Goal: Task Accomplishment & Management: Complete application form

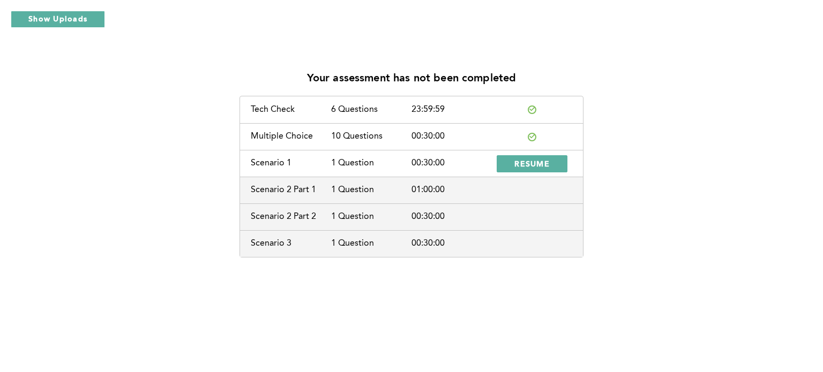
click at [301, 192] on div "Scenario 2 Part 1" at bounding box center [291, 190] width 80 height 10
click at [537, 162] on span "RESUME" at bounding box center [531, 164] width 35 height 10
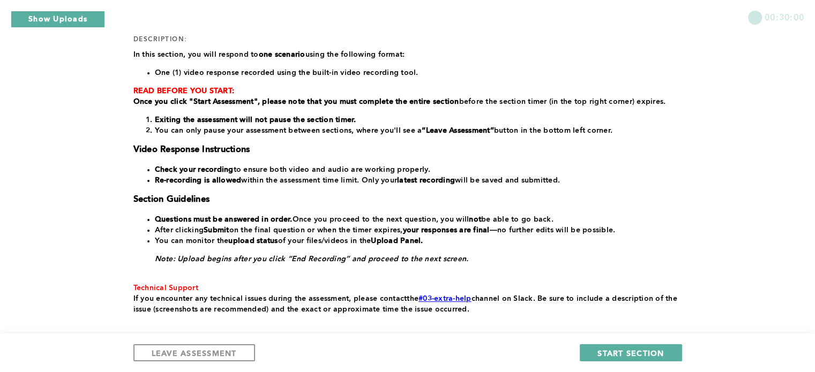
scroll to position [151, 0]
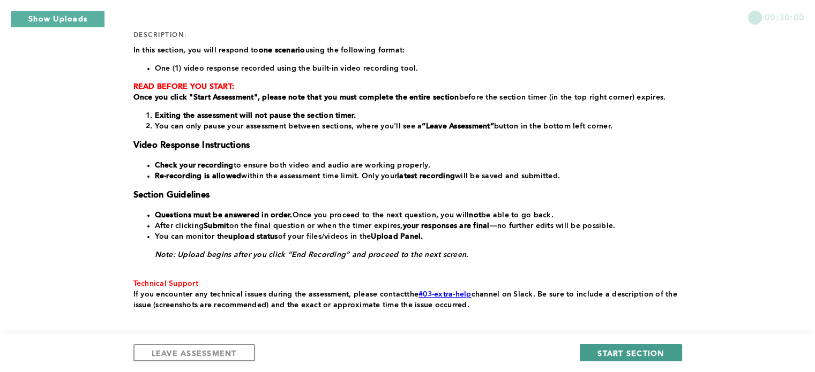
click at [639, 355] on span "START SECTION" at bounding box center [630, 353] width 66 height 10
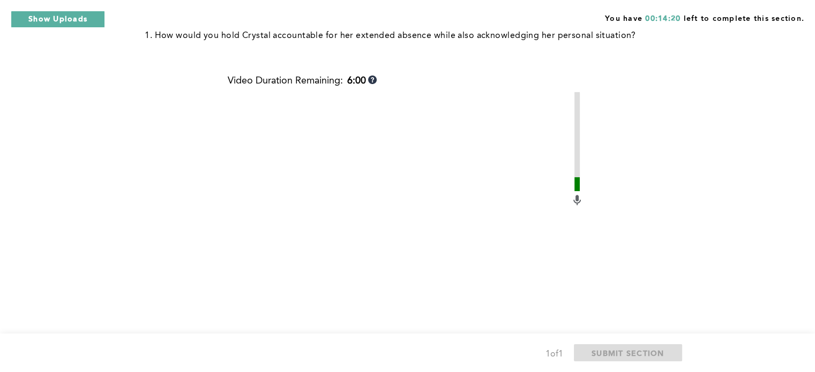
scroll to position [429, 0]
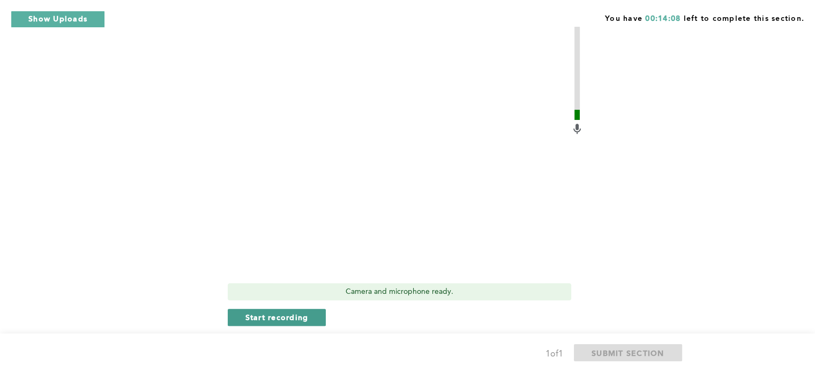
click at [274, 317] on span "Start recording" at bounding box center [276, 317] width 63 height 10
click at [275, 325] on button "Stop recording" at bounding box center [277, 317] width 98 height 17
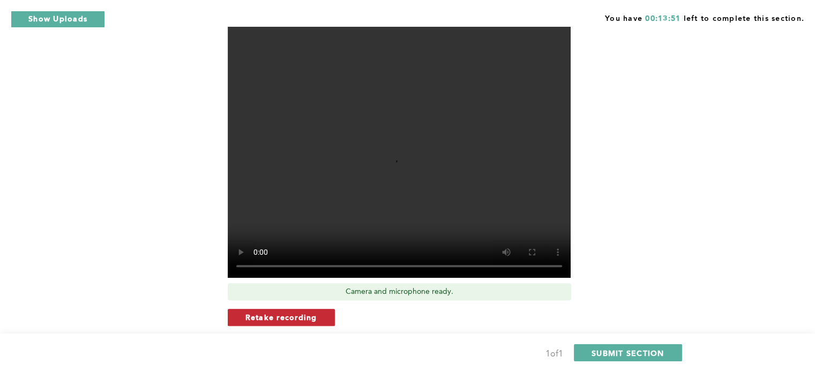
click at [279, 317] on span "Retake recording" at bounding box center [281, 317] width 72 height 10
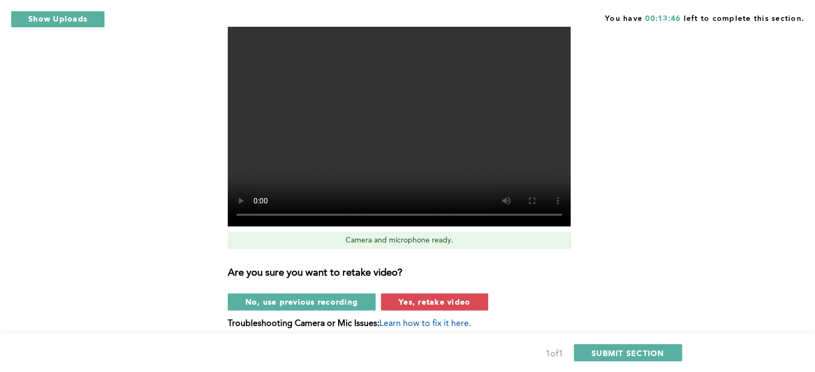
scroll to position [523, 0]
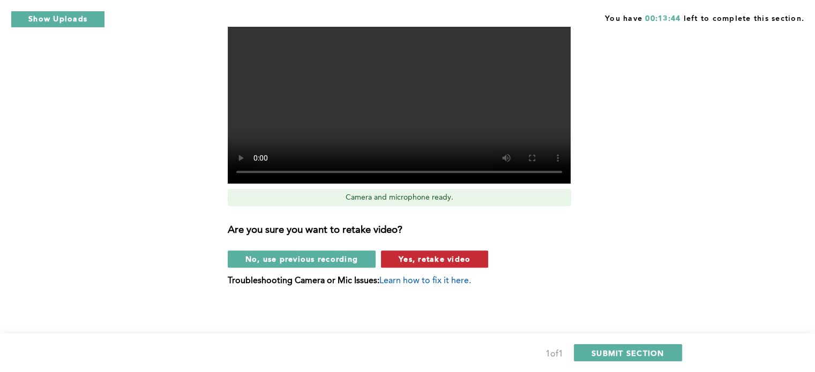
click at [424, 261] on span "Yes, retake video" at bounding box center [435, 259] width 72 height 10
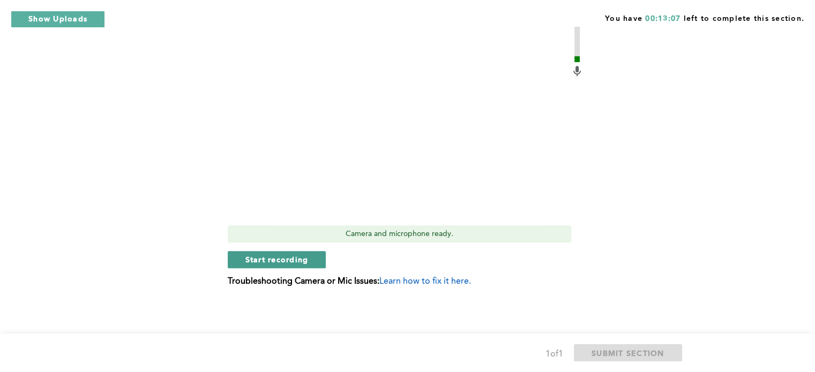
click at [290, 261] on span "Start recording" at bounding box center [276, 259] width 63 height 10
click at [304, 257] on span "Stop recording" at bounding box center [276, 259] width 63 height 10
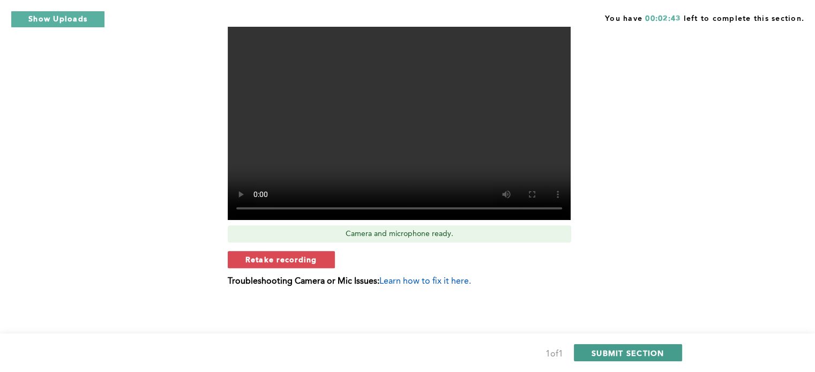
click at [636, 351] on span "SUBMIT SECTION" at bounding box center [627, 353] width 73 height 10
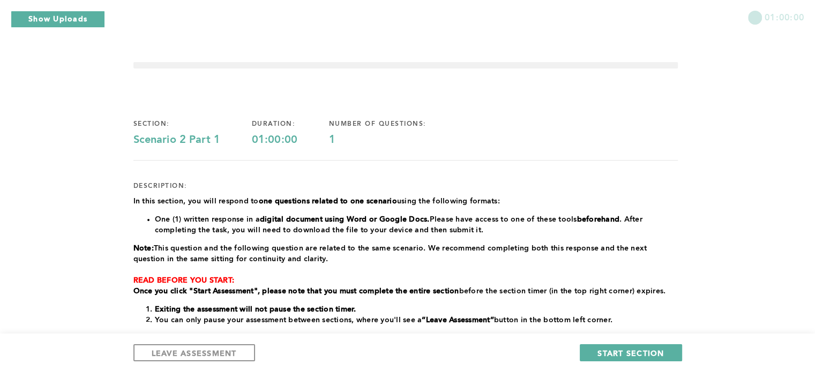
scroll to position [107, 0]
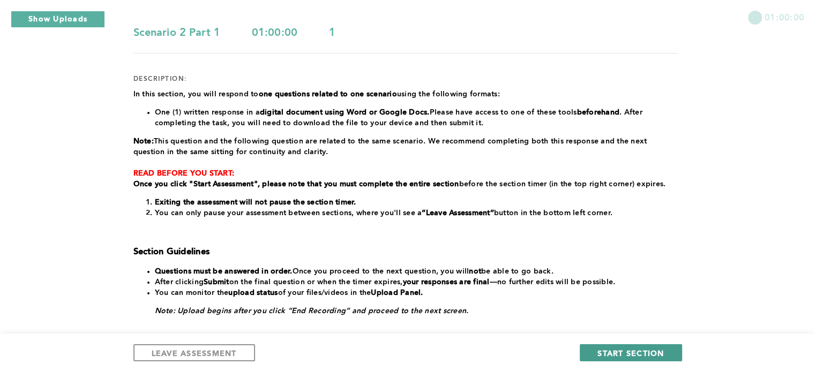
click at [642, 352] on span "START SECTION" at bounding box center [630, 353] width 66 height 10
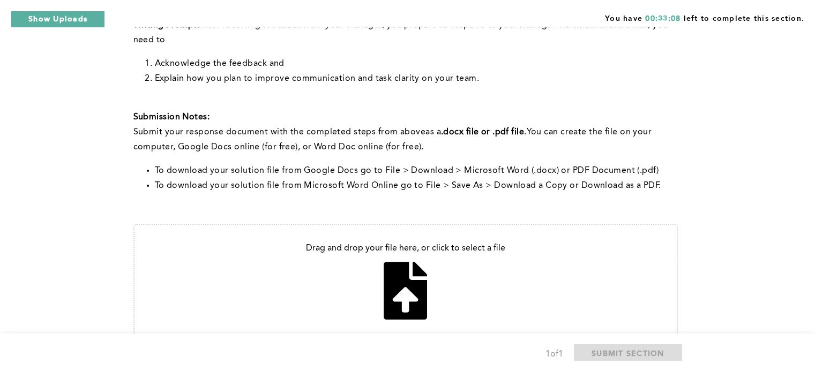
scroll to position [307, 0]
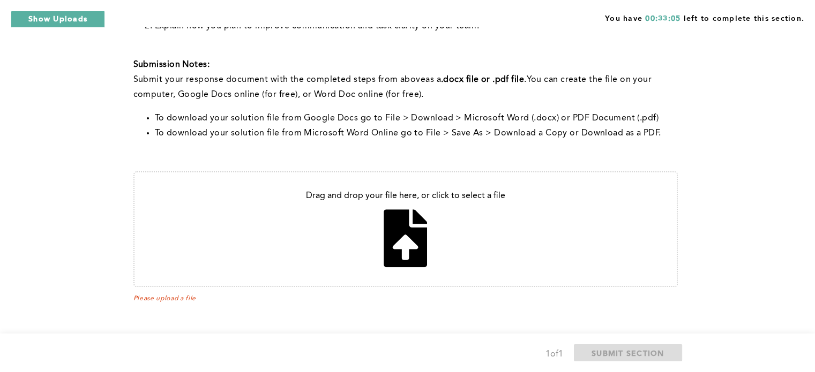
click at [405, 247] on input "file" at bounding box center [405, 229] width 542 height 114
type input "C:\fakepath\Response to Performance feedback [DATE].docx"
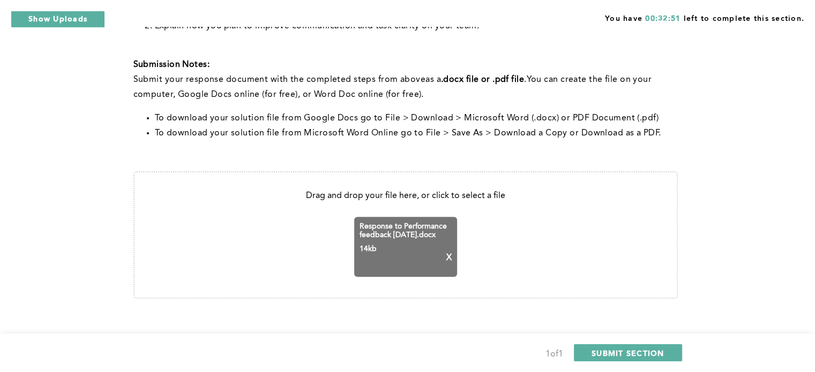
click at [566, 252] on input "file" at bounding box center [405, 234] width 542 height 125
click at [636, 355] on span "SUBMIT SECTION" at bounding box center [627, 353] width 73 height 10
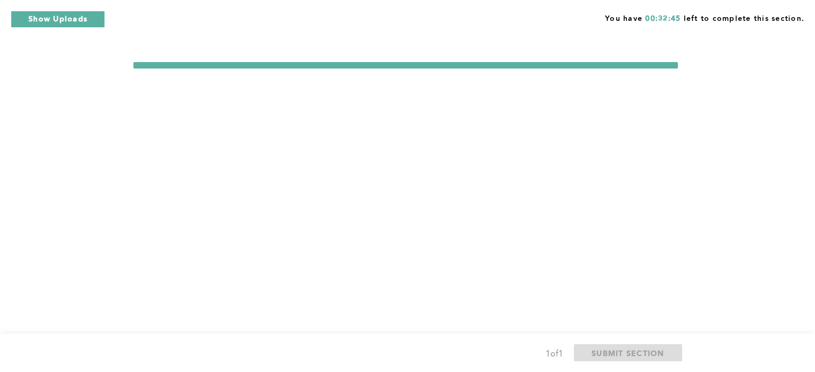
scroll to position [0, 0]
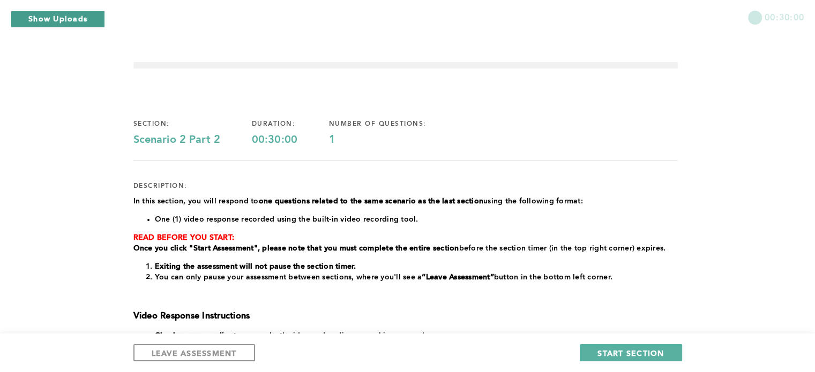
click at [59, 16] on button "Show Uploads" at bounding box center [58, 19] width 94 height 17
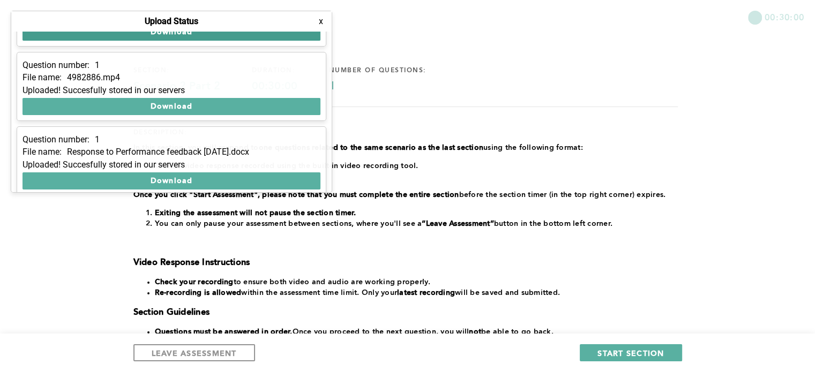
scroll to position [137, 0]
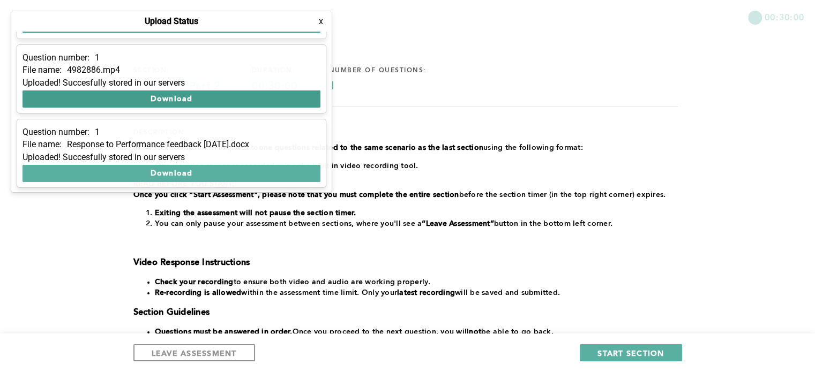
click at [168, 99] on button "Download" at bounding box center [171, 99] width 298 height 17
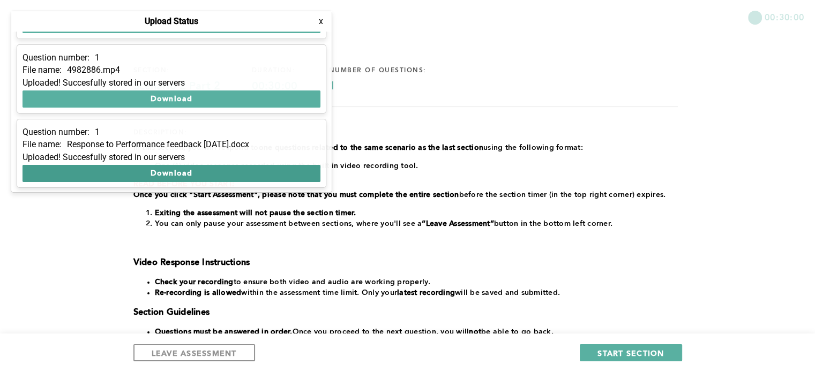
click at [174, 170] on button "Download" at bounding box center [171, 173] width 298 height 17
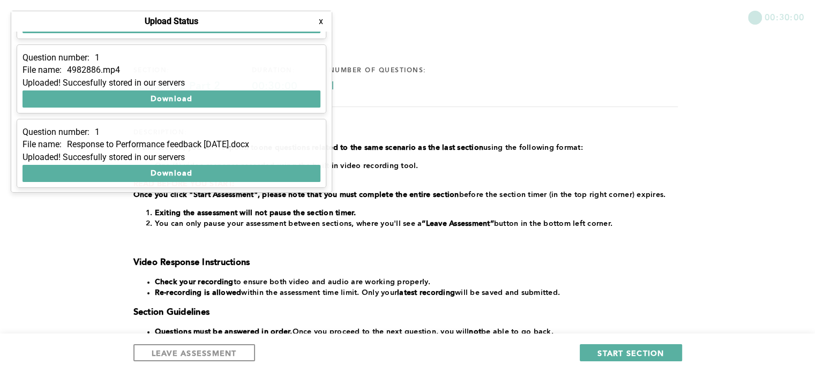
click at [482, 122] on div "section: Scenario 2 Part 2 duration: 00:30:00 number of questions: 1 descriptio…" at bounding box center [405, 265] width 544 height 432
click at [322, 24] on button "x" at bounding box center [321, 21] width 11 height 11
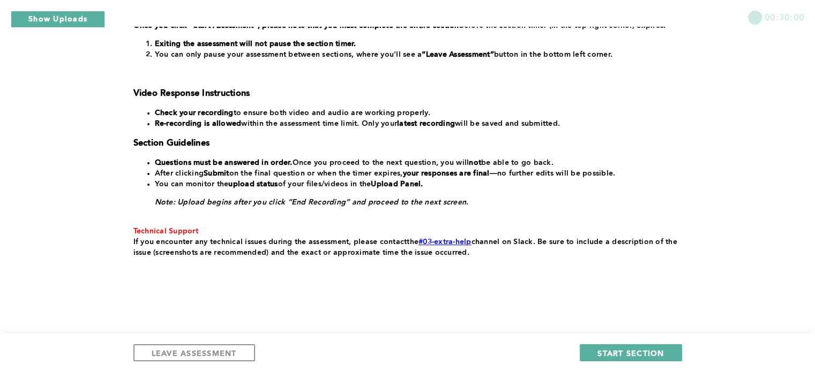
scroll to position [224, 0]
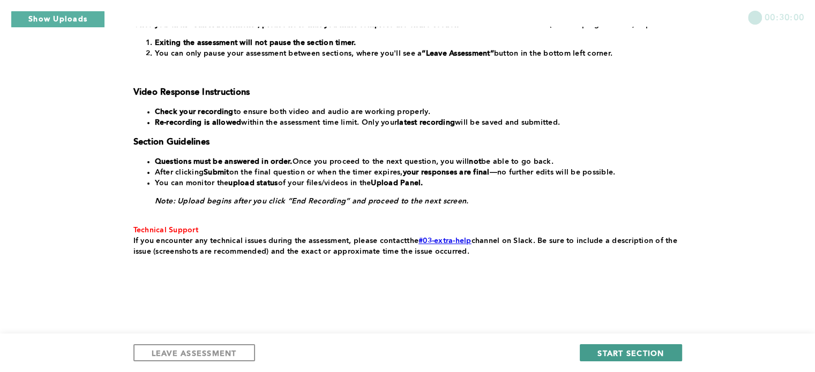
click at [624, 351] on span "START SECTION" at bounding box center [630, 353] width 66 height 10
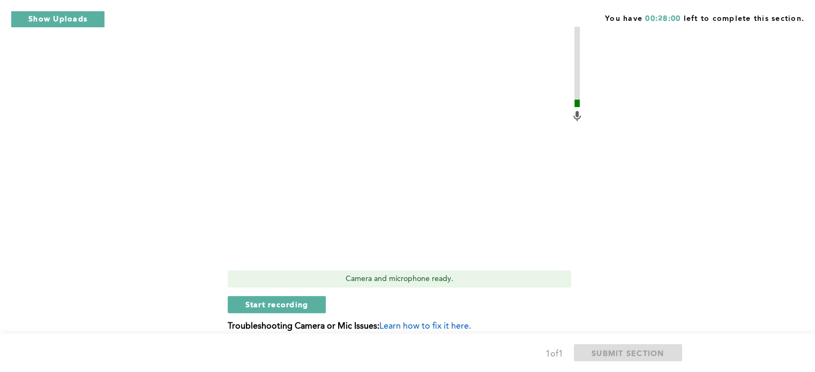
scroll to position [536, 0]
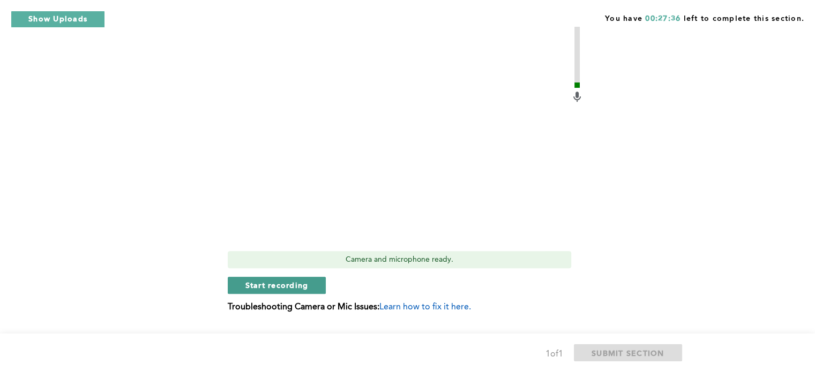
click at [306, 285] on span "Start recording" at bounding box center [276, 285] width 63 height 10
click at [310, 284] on button "Stop recording" at bounding box center [277, 285] width 98 height 17
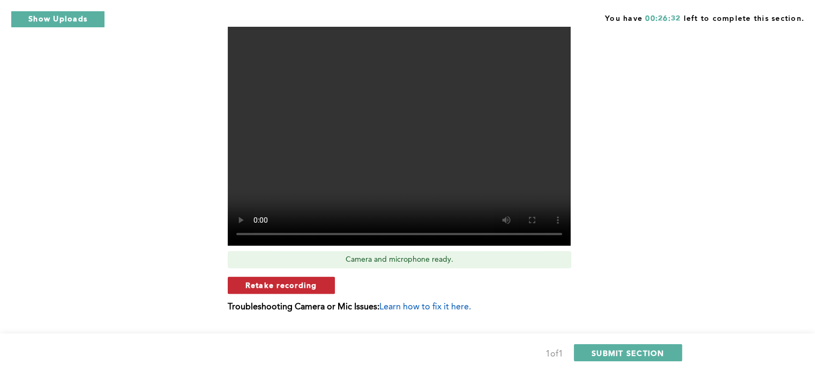
click at [310, 281] on span "Retake recording" at bounding box center [281, 285] width 72 height 10
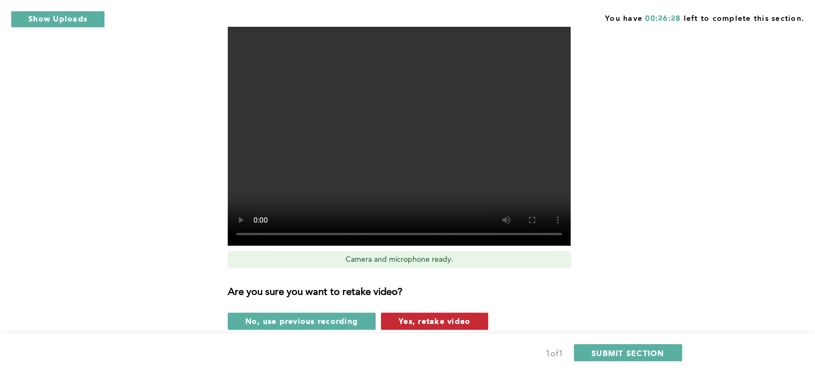
click at [407, 322] on span "Yes, retake video" at bounding box center [435, 321] width 72 height 10
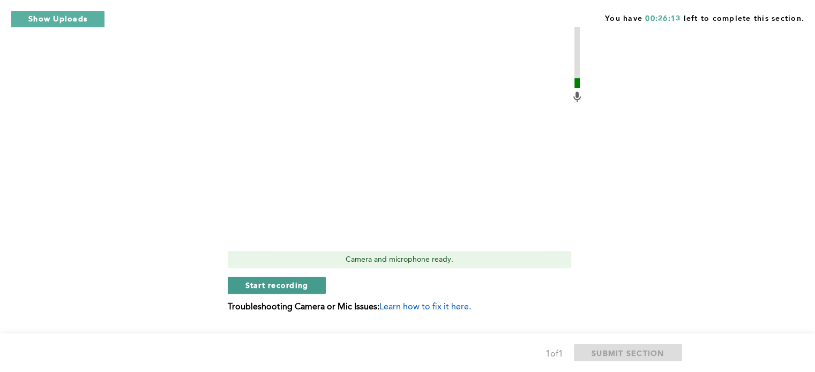
click at [283, 283] on span "Start recording" at bounding box center [276, 285] width 63 height 10
click at [283, 283] on span "Stop recording" at bounding box center [276, 285] width 63 height 10
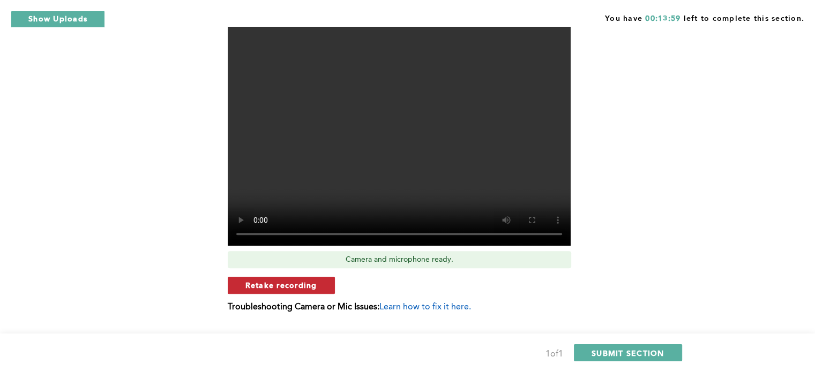
click at [314, 280] on span "Retake recording" at bounding box center [281, 285] width 72 height 10
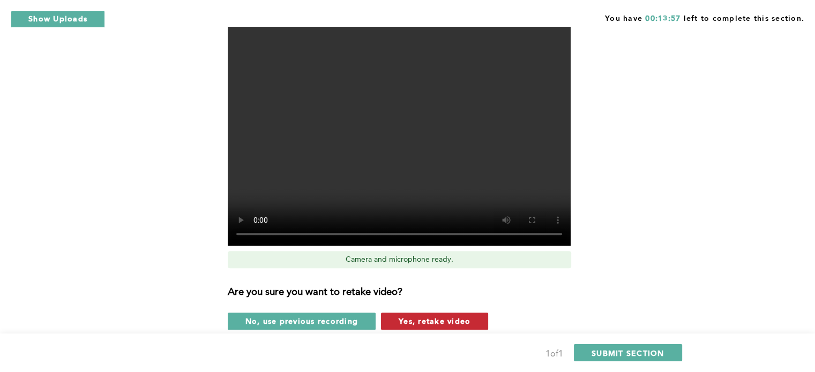
click at [457, 320] on span "Yes, retake video" at bounding box center [435, 321] width 72 height 10
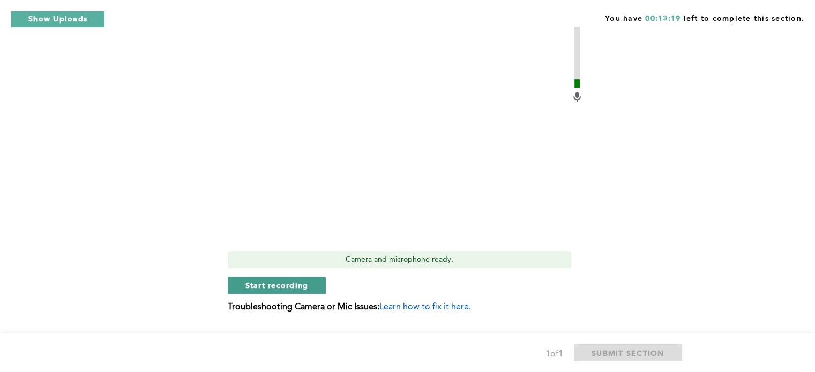
click at [317, 284] on button "Start recording" at bounding box center [277, 285] width 99 height 17
click at [284, 291] on button "Stop recording" at bounding box center [277, 285] width 98 height 17
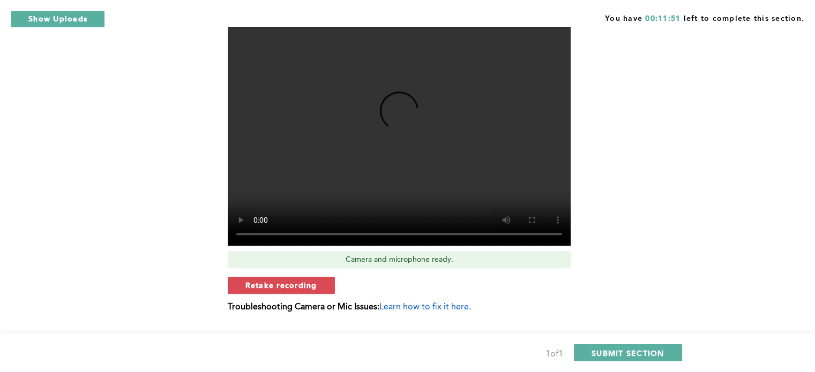
click at [333, 257] on div "Camera and microphone ready." at bounding box center [399, 259] width 343 height 17
click at [309, 280] on span "Retake recording" at bounding box center [281, 285] width 72 height 10
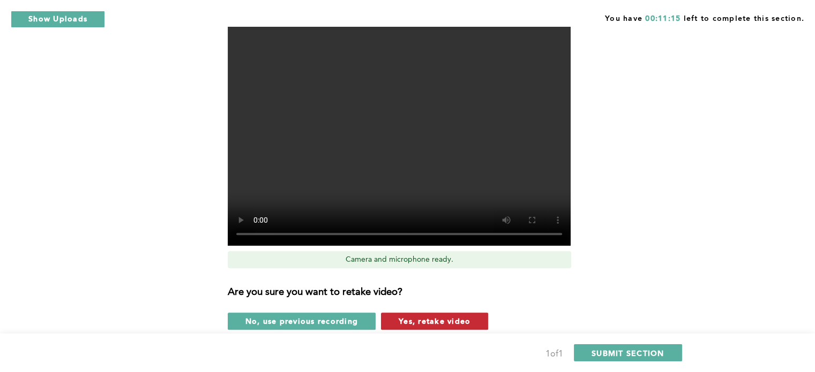
click at [445, 321] on span "Yes, retake video" at bounding box center [435, 321] width 72 height 10
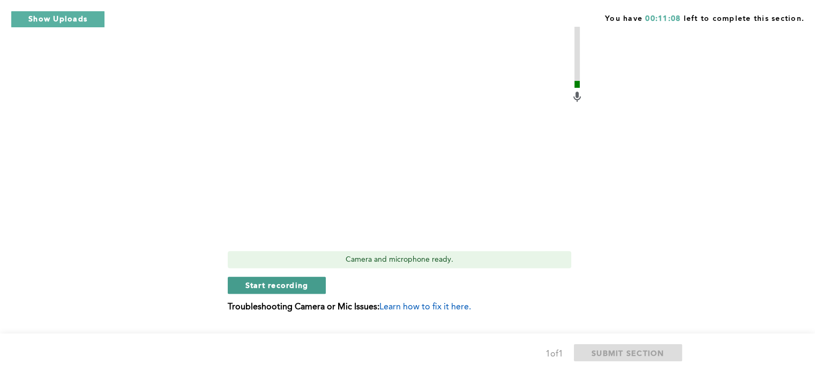
click at [301, 282] on span "Start recording" at bounding box center [276, 285] width 63 height 10
click at [279, 282] on span "Stop recording" at bounding box center [276, 285] width 63 height 10
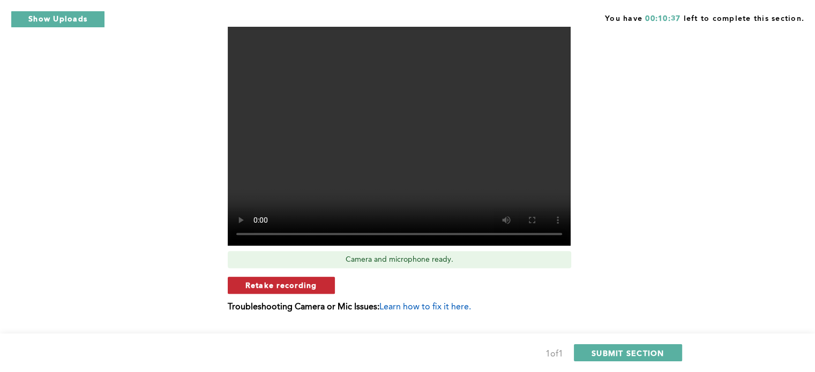
click at [286, 284] on span "Retake recording" at bounding box center [281, 285] width 72 height 10
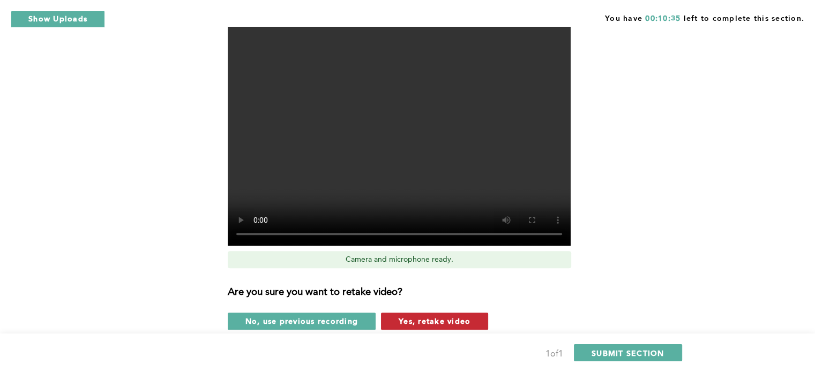
click at [447, 322] on span "Yes, retake video" at bounding box center [435, 321] width 72 height 10
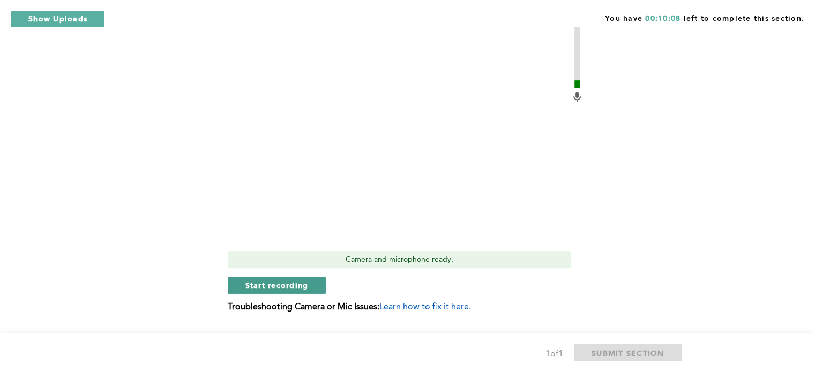
click at [298, 287] on span "Start recording" at bounding box center [276, 285] width 63 height 10
click at [298, 287] on span "Stop recording" at bounding box center [276, 285] width 63 height 10
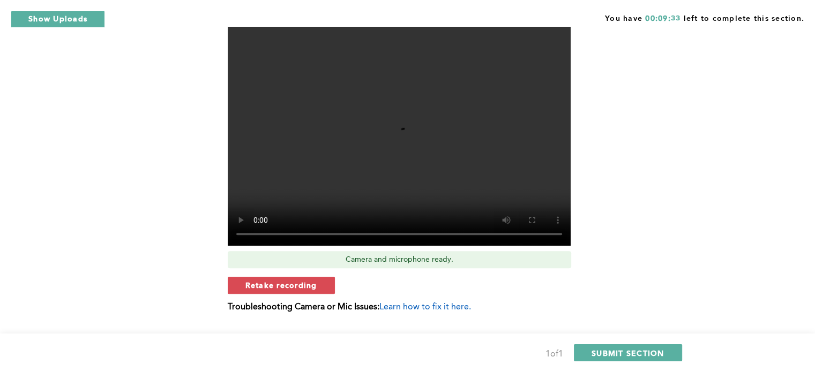
click at [298, 287] on span "Retake recording" at bounding box center [281, 285] width 72 height 10
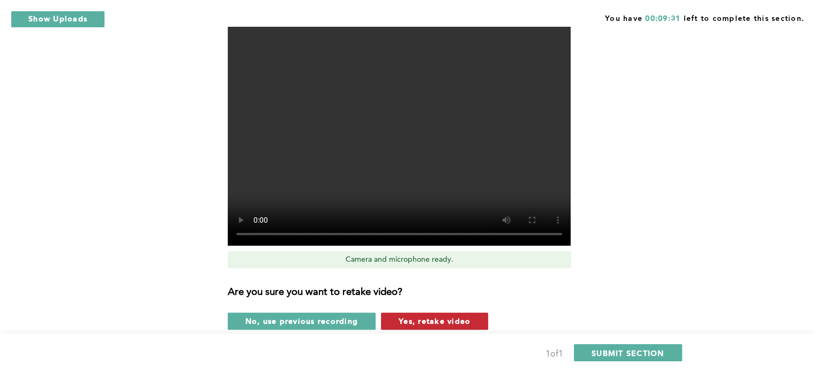
click at [439, 319] on span "Yes, retake video" at bounding box center [435, 321] width 72 height 10
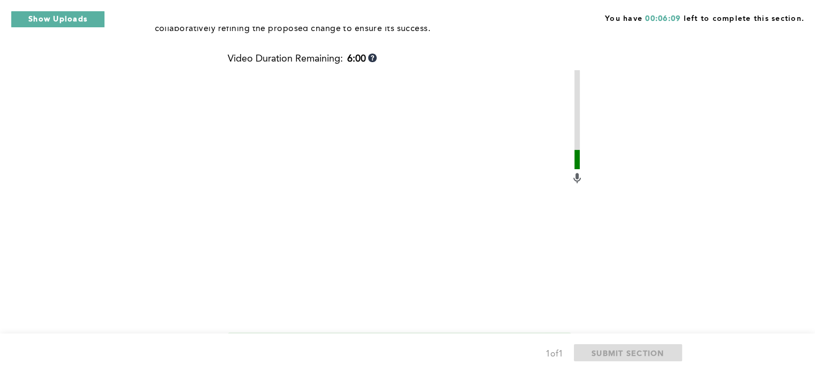
scroll to position [561, 0]
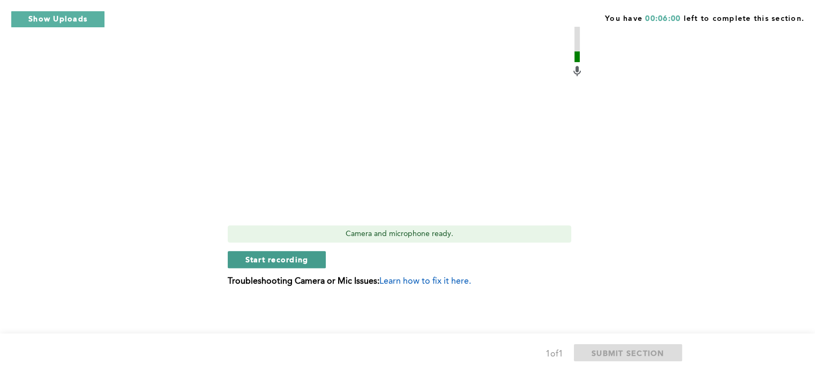
click at [297, 259] on span "Start recording" at bounding box center [276, 259] width 63 height 10
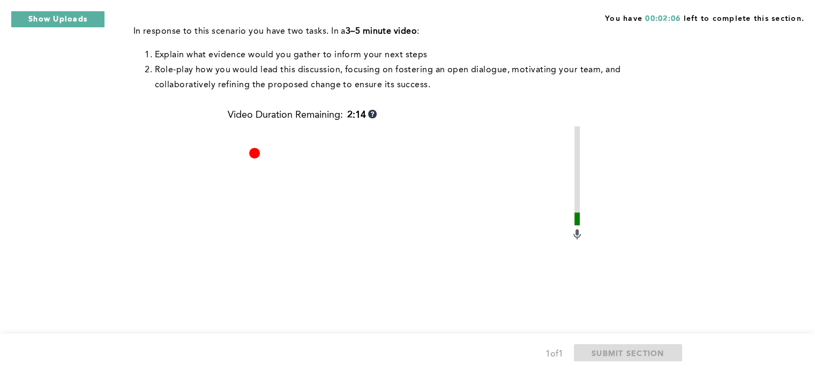
scroll to position [454, 0]
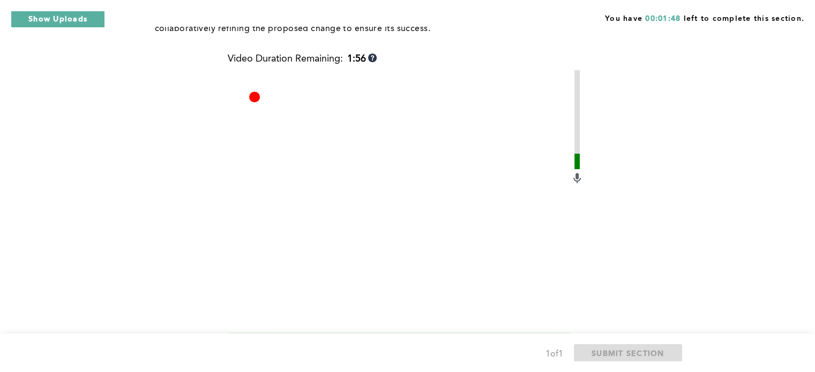
click at [405, 186] on video at bounding box center [399, 198] width 343 height 257
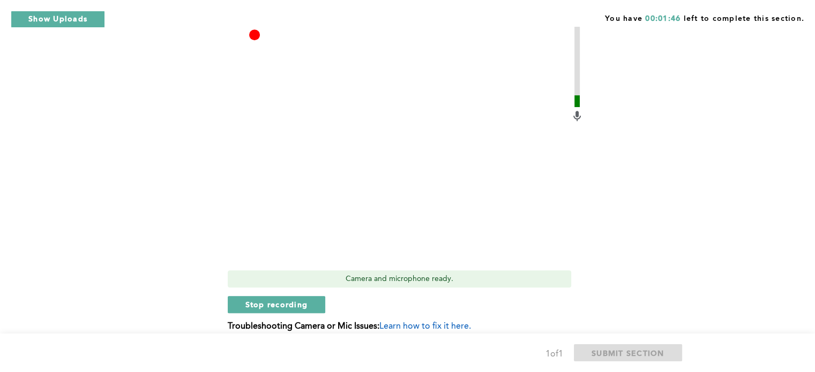
scroll to position [561, 0]
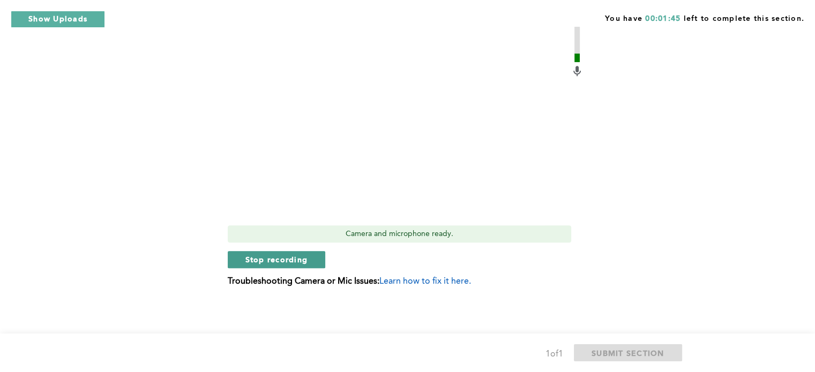
click at [299, 251] on button "Stop recording" at bounding box center [277, 259] width 98 height 17
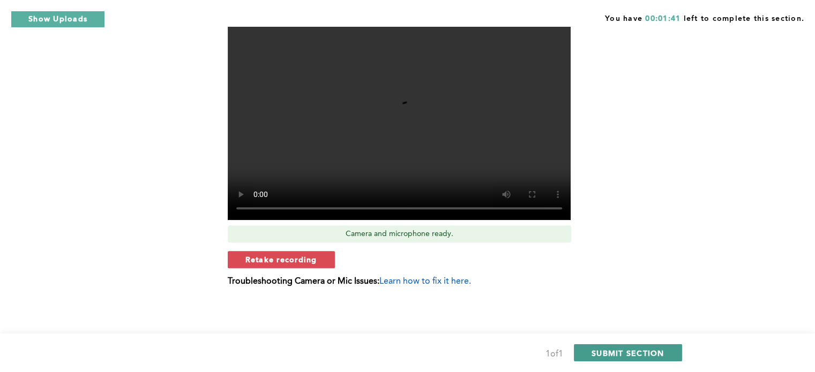
click at [632, 355] on span "SUBMIT SECTION" at bounding box center [627, 353] width 73 height 10
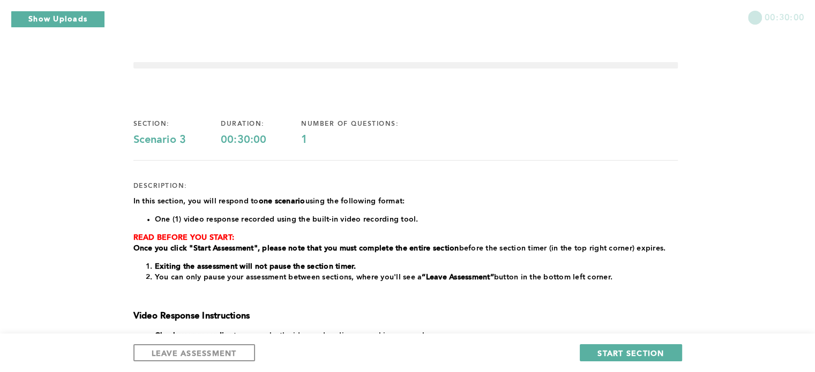
scroll to position [0, 0]
click at [234, 352] on span "LEAVE ASSESSMENT" at bounding box center [194, 353] width 85 height 10
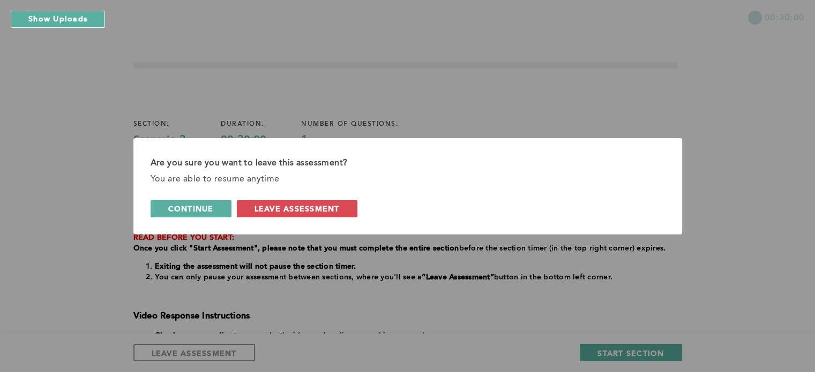
click at [210, 205] on span "continue" at bounding box center [191, 209] width 46 height 10
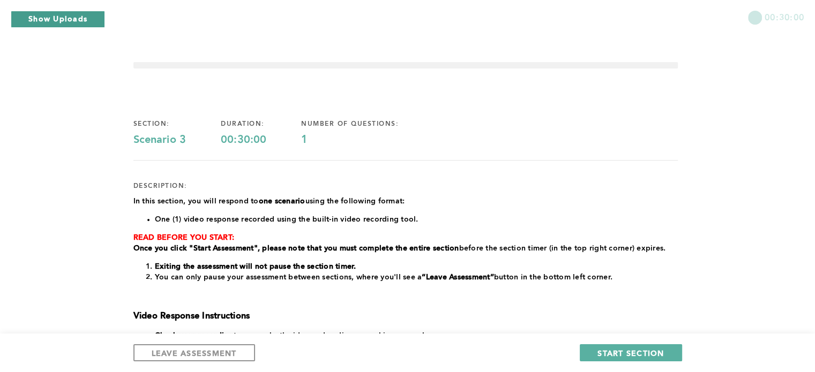
click at [43, 21] on button "Show Uploads" at bounding box center [58, 19] width 94 height 17
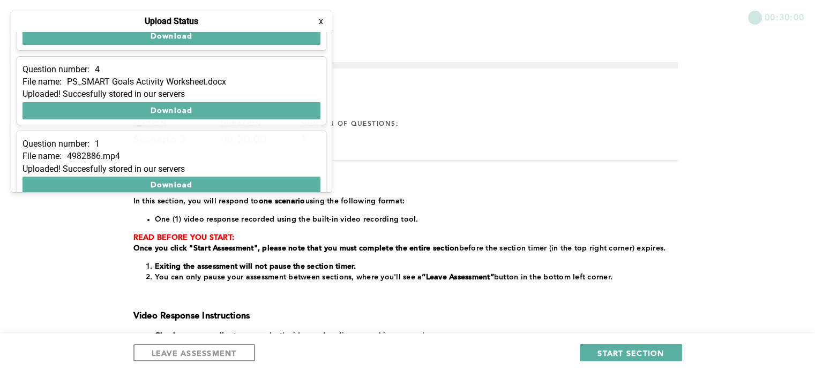
scroll to position [211, 0]
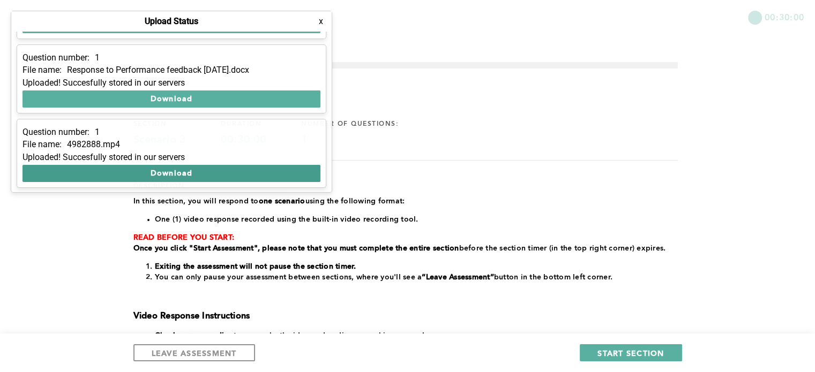
click at [235, 171] on button "Download" at bounding box center [171, 173] width 298 height 17
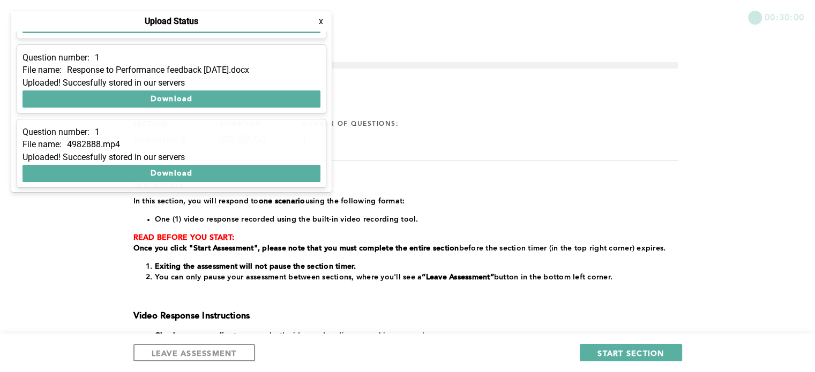
click at [319, 24] on button "x" at bounding box center [321, 21] width 11 height 11
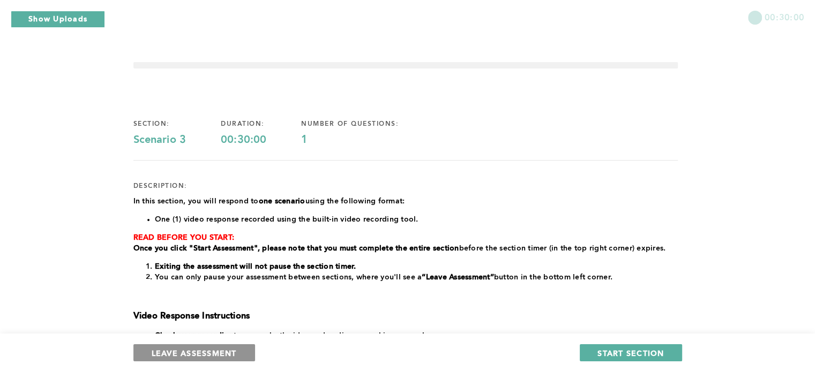
click at [208, 354] on span "LEAVE ASSESSMENT" at bounding box center [194, 353] width 85 height 10
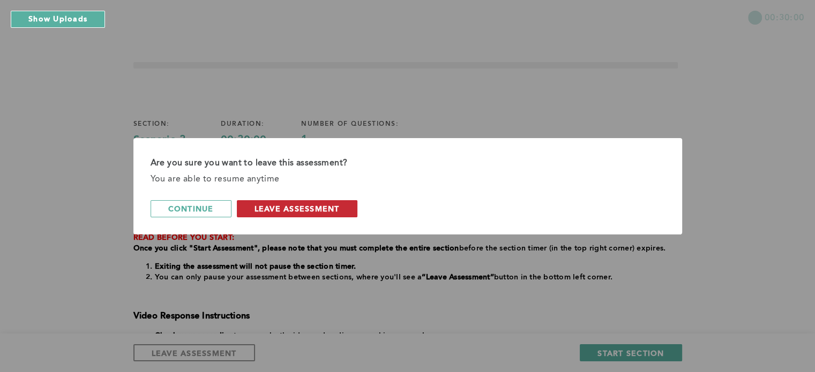
click at [268, 207] on span "leave assessment" at bounding box center [296, 209] width 85 height 10
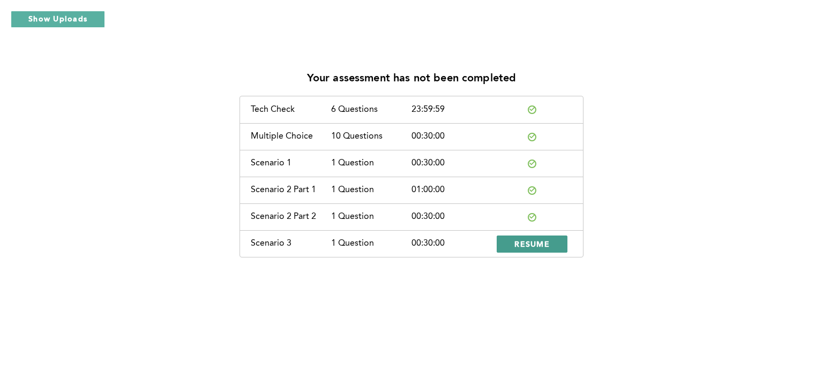
click at [530, 242] on span "RESUME" at bounding box center [531, 244] width 35 height 10
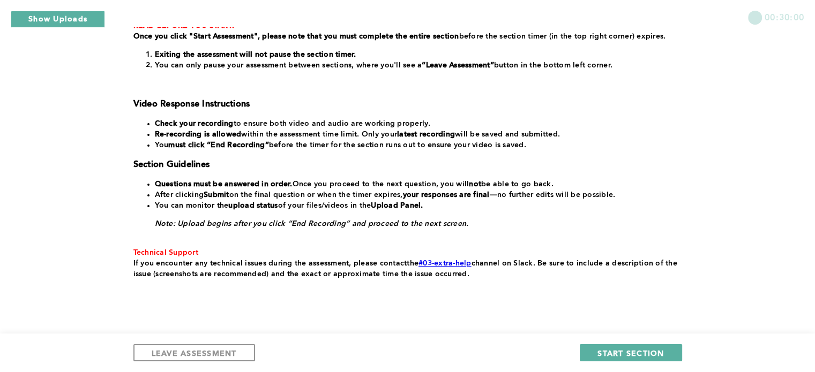
scroll to position [235, 0]
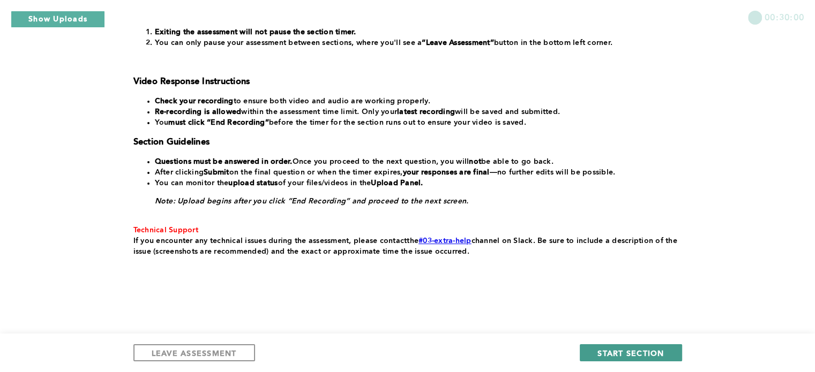
click at [643, 350] on span "START SECTION" at bounding box center [630, 353] width 66 height 10
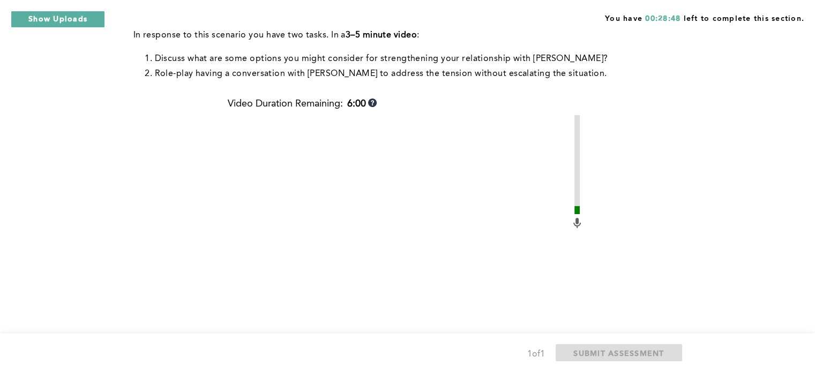
scroll to position [321, 0]
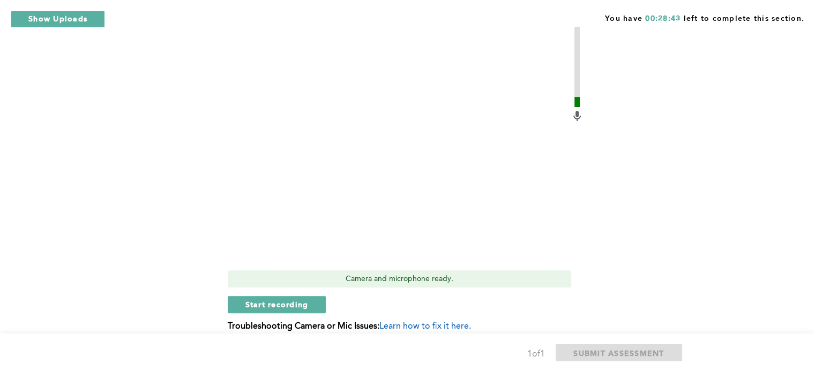
click at [295, 322] on b "Troubleshooting Camera or Mic Issues:" at bounding box center [304, 326] width 152 height 9
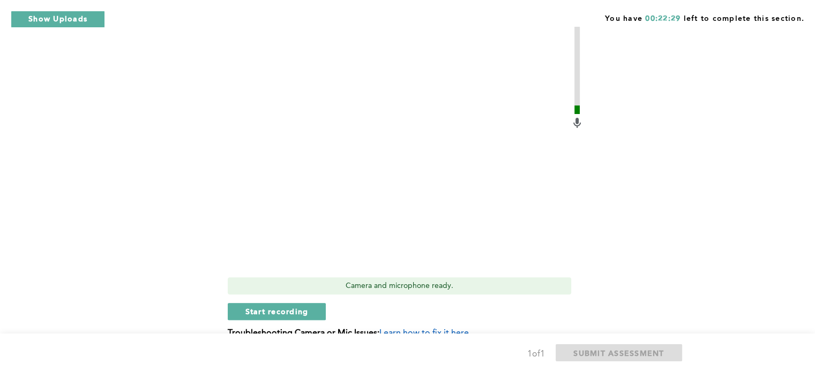
scroll to position [351, 0]
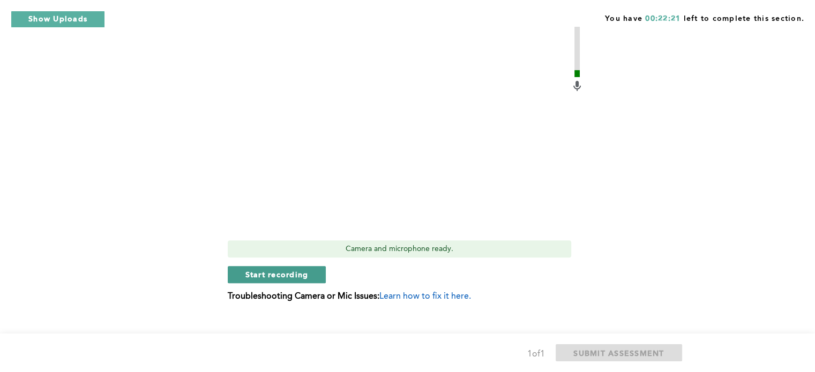
click at [278, 269] on span "Start recording" at bounding box center [276, 274] width 63 height 10
click at [302, 269] on span "Stop recording" at bounding box center [276, 274] width 63 height 10
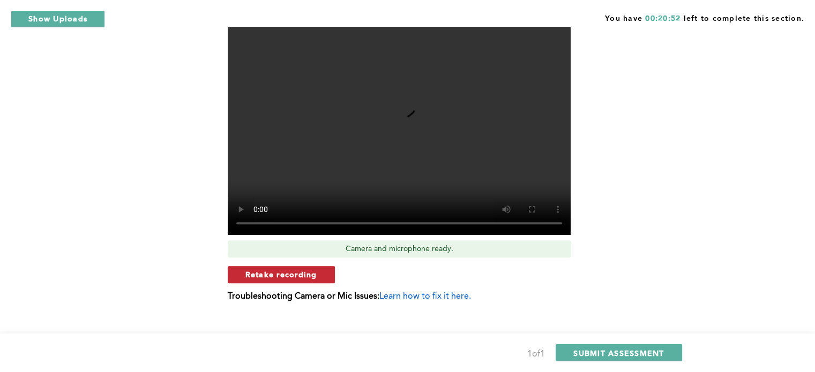
click at [273, 269] on span "Retake recording" at bounding box center [281, 274] width 72 height 10
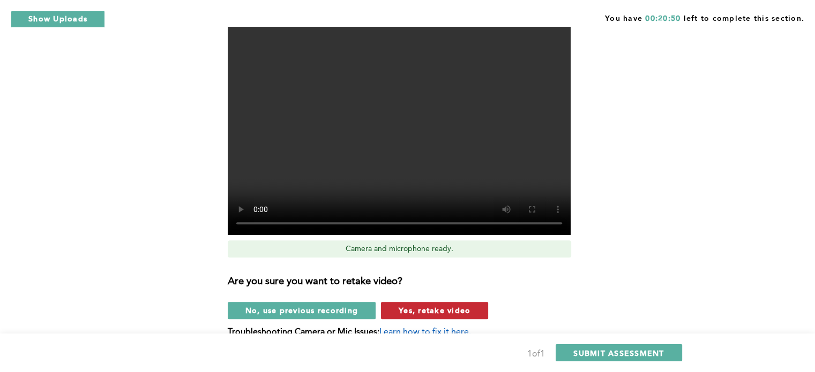
click at [412, 305] on span "Yes, retake video" at bounding box center [435, 310] width 72 height 10
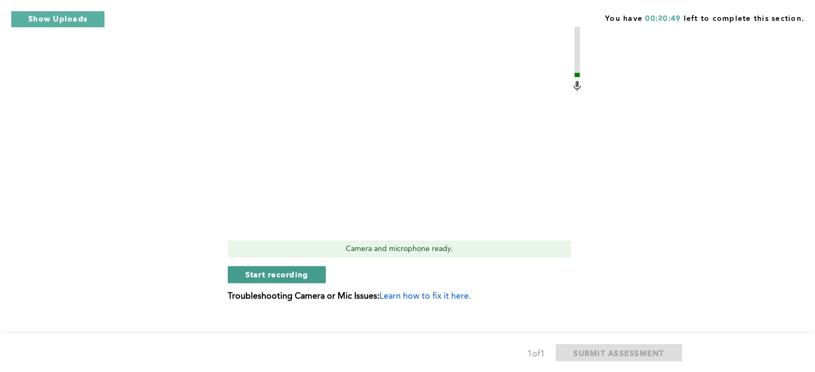
click at [271, 269] on span "Start recording" at bounding box center [276, 274] width 63 height 10
click at [279, 269] on span "Stop recording" at bounding box center [276, 274] width 63 height 10
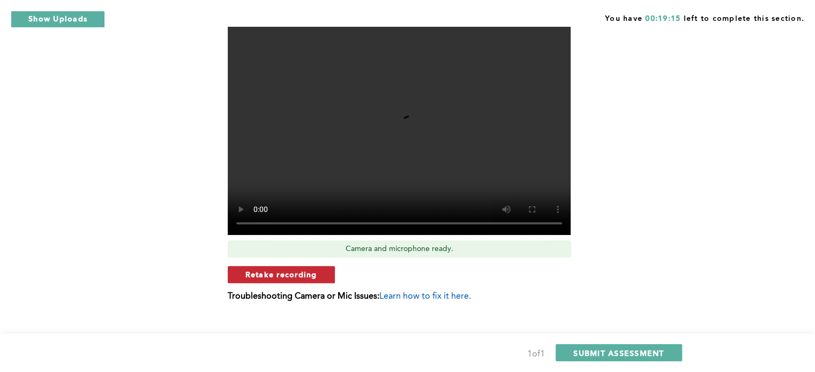
click at [282, 269] on span "Retake recording" at bounding box center [281, 274] width 72 height 10
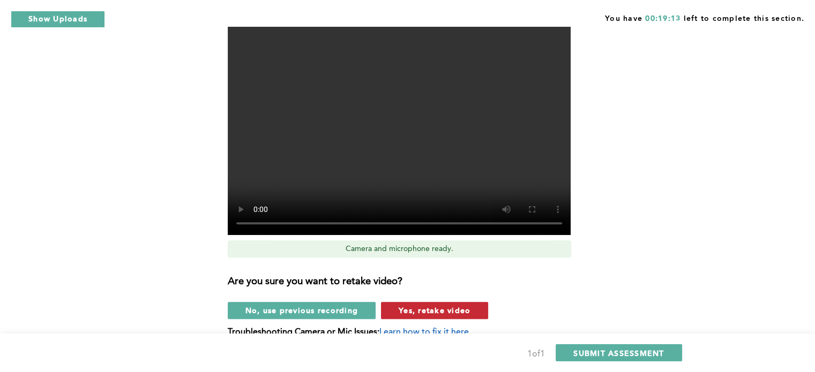
click at [410, 305] on span "Yes, retake video" at bounding box center [435, 310] width 72 height 10
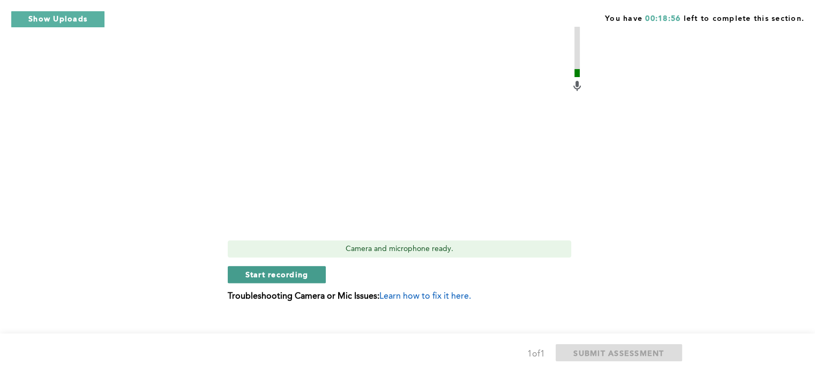
click at [272, 269] on span "Start recording" at bounding box center [276, 274] width 63 height 10
click at [277, 269] on span "Stop recording" at bounding box center [276, 274] width 63 height 10
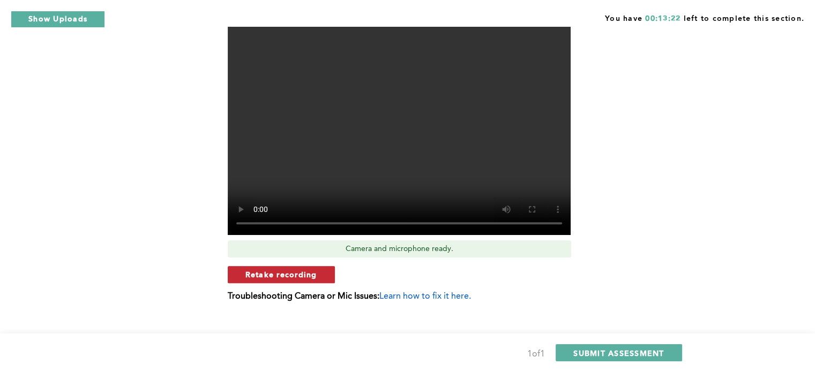
click at [287, 269] on span "Retake recording" at bounding box center [281, 274] width 72 height 10
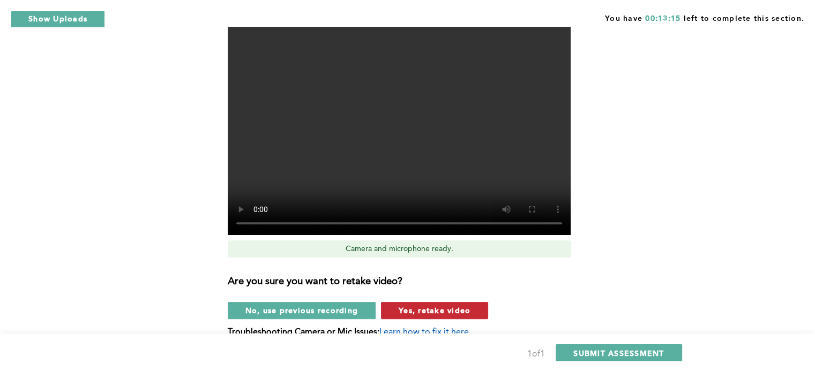
click at [415, 305] on span "Yes, retake video" at bounding box center [435, 310] width 72 height 10
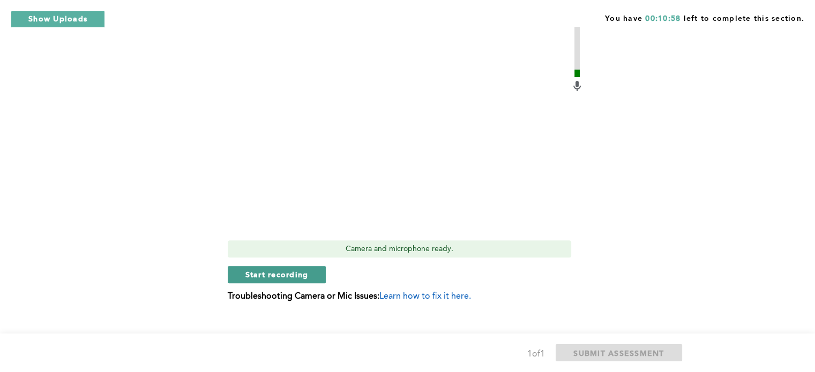
click at [297, 269] on span "Start recording" at bounding box center [276, 274] width 63 height 10
click at [277, 269] on span "Stop recording" at bounding box center [276, 274] width 63 height 10
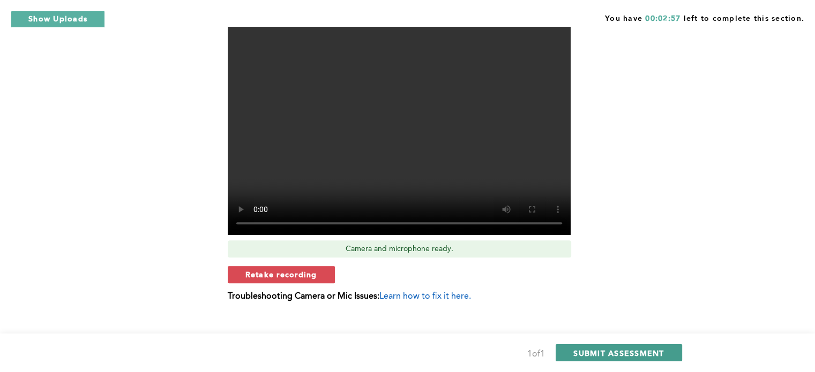
click at [616, 352] on span "SUBMIT ASSESSMENT" at bounding box center [618, 353] width 91 height 10
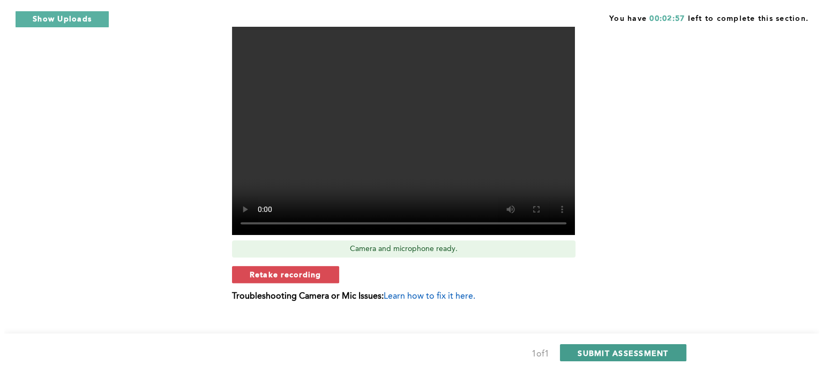
scroll to position [0, 0]
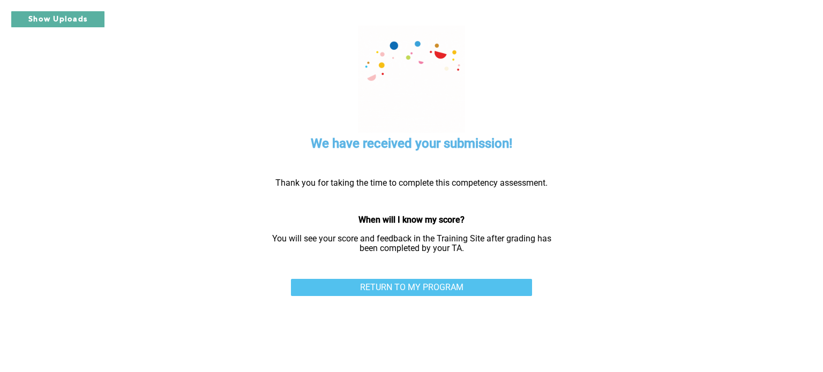
click at [438, 287] on link "RETURN TO MY PROGRAM" at bounding box center [411, 287] width 241 height 17
click at [444, 289] on link "RETURN TO MY PROGRAM" at bounding box center [411, 287] width 241 height 17
